Goal: Task Accomplishment & Management: Manage account settings

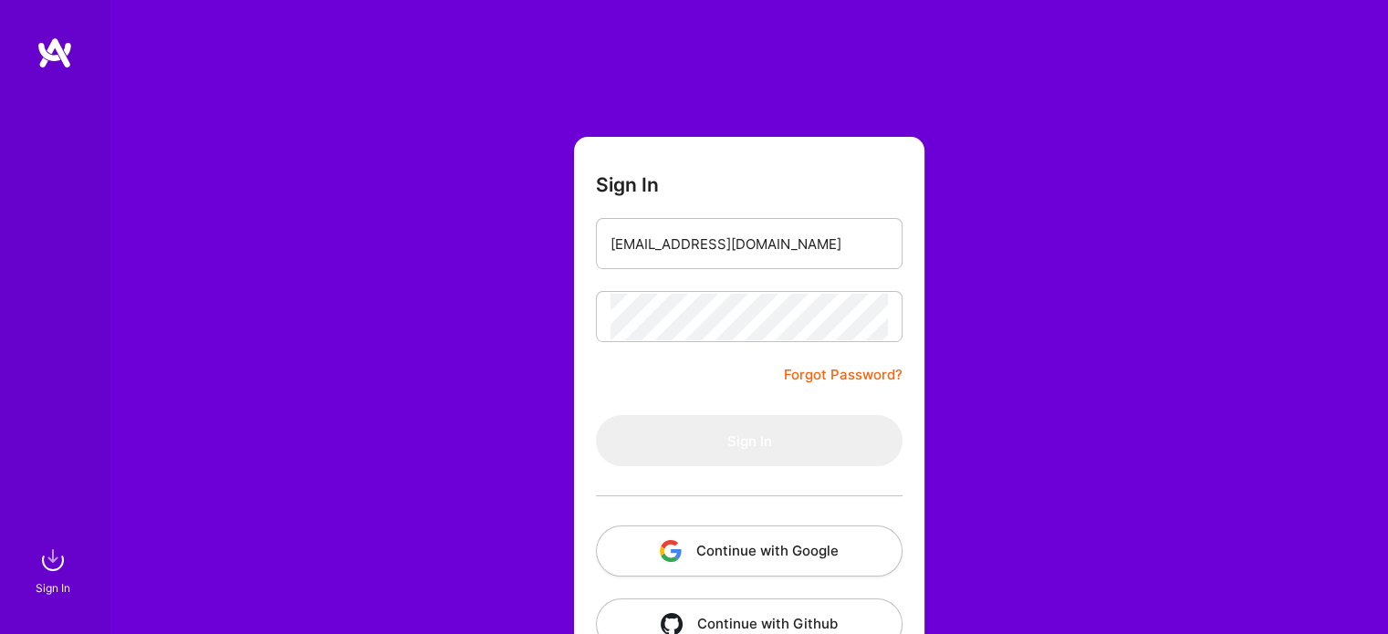
drag, startPoint x: 610, startPoint y: 241, endPoint x: 719, endPoint y: 247, distance: 109.7
click at [719, 247] on input "[EMAIL_ADDRESS][DOMAIN_NAME]" at bounding box center [748, 244] width 277 height 47
type input "[EMAIL_ADDRESS][DOMAIN_NAME]"
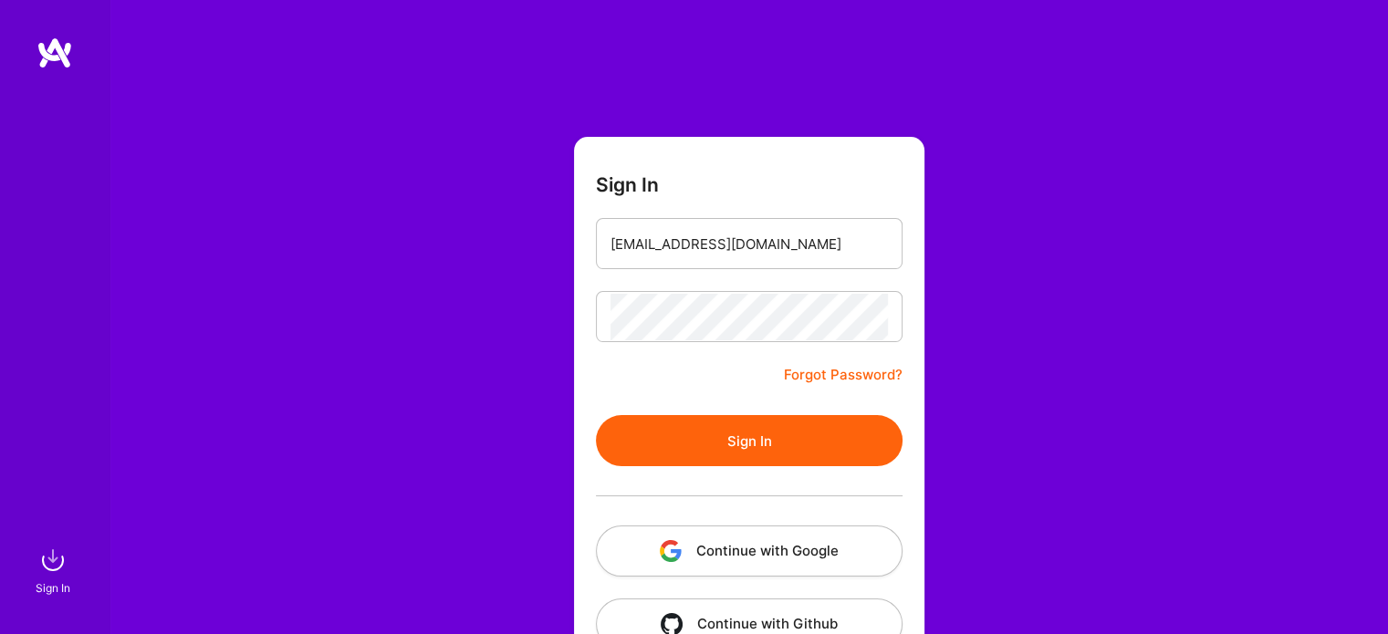
click at [761, 437] on button "Sign In" at bounding box center [749, 440] width 307 height 51
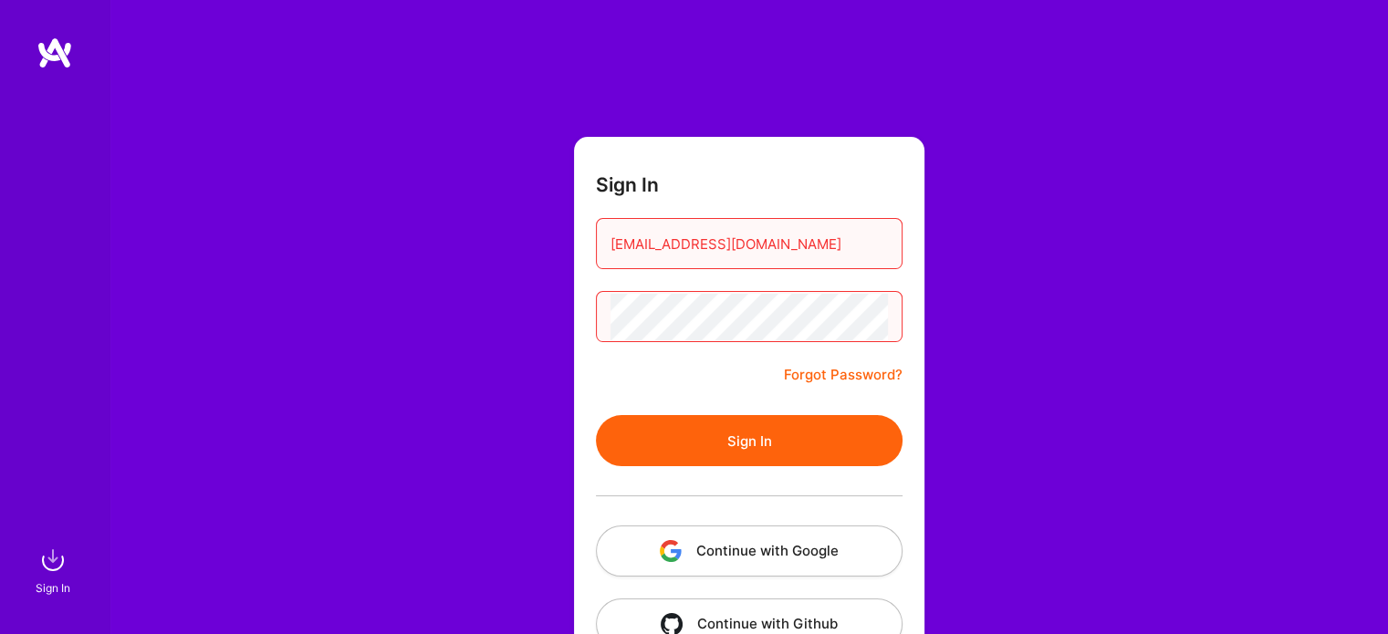
click at [835, 380] on link "Forgot Password?" at bounding box center [843, 375] width 119 height 22
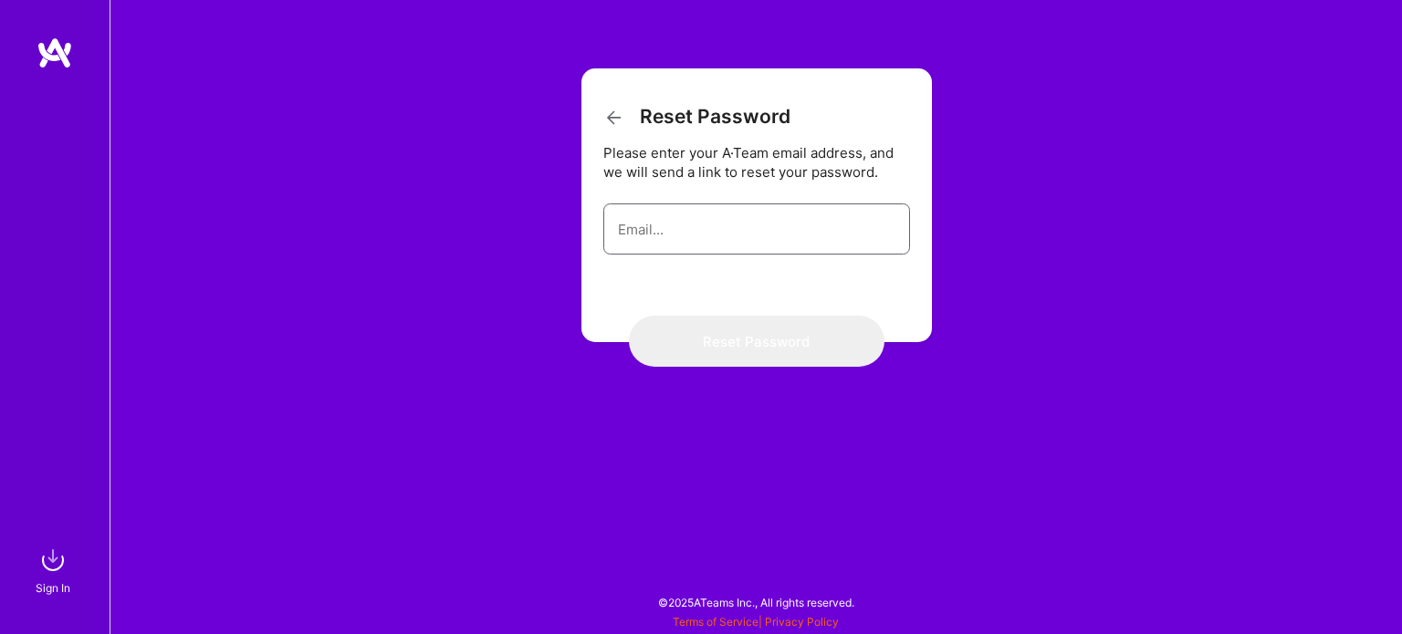
click at [690, 224] on input "email" at bounding box center [756, 229] width 277 height 47
paste input "shreenidhi2906@"
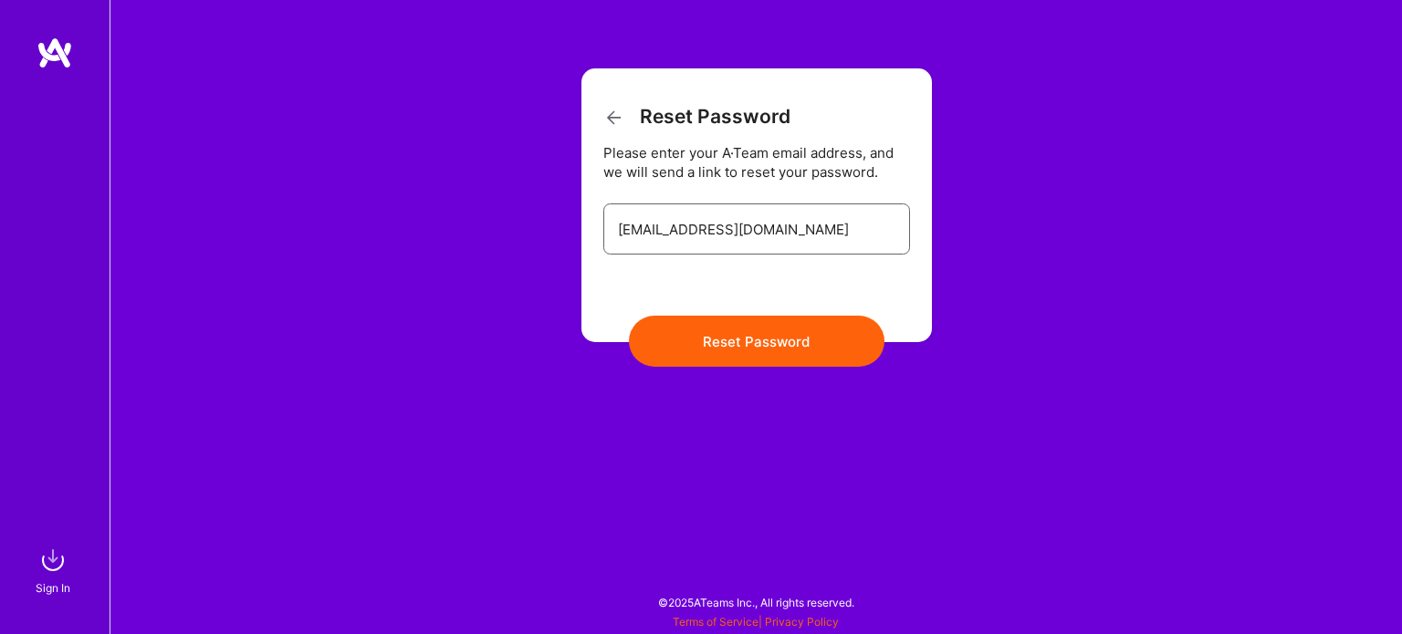
type input "[EMAIL_ADDRESS][DOMAIN_NAME]"
click at [761, 333] on button "Reset Password" at bounding box center [756, 341] width 255 height 51
click at [748, 349] on button "Reset Password" at bounding box center [756, 341] width 255 height 51
